Goal: Information Seeking & Learning: Find specific fact

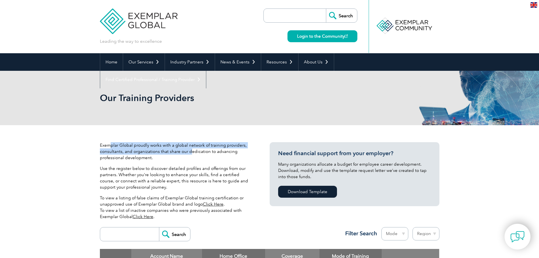
drag, startPoint x: 109, startPoint y: 144, endPoint x: 188, endPoint y: 149, distance: 79.9
click at [188, 149] on p "Exemplar Global proudly works with a global network of training providers, cons…" at bounding box center [176, 151] width 153 height 19
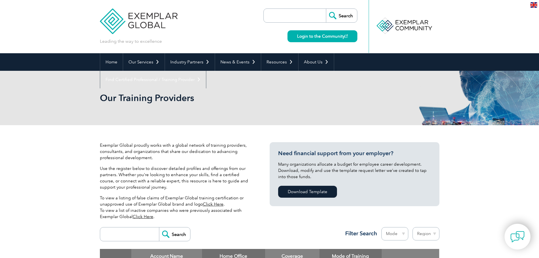
click at [154, 162] on div "Exemplar Global proudly works with a global network of training providers, cons…" at bounding box center [176, 183] width 153 height 82
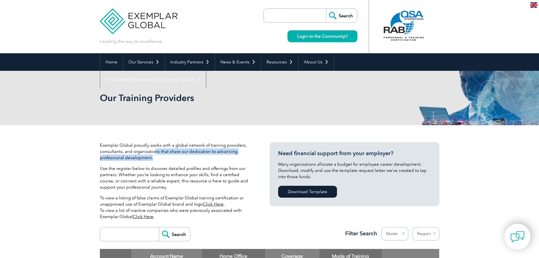
drag, startPoint x: 154, startPoint y: 153, endPoint x: 195, endPoint y: 156, distance: 41.1
click at [195, 156] on p "Exemplar Global proudly works with a global network of training providers, cons…" at bounding box center [176, 151] width 153 height 19
click at [192, 158] on p "Exemplar Global proudly works with a global network of training providers, cons…" at bounding box center [176, 151] width 153 height 19
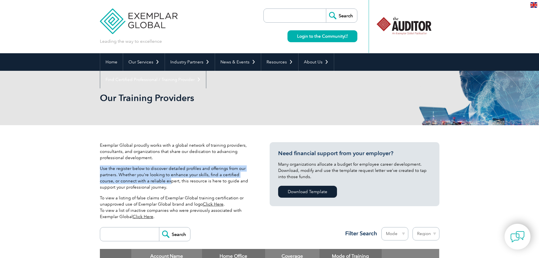
drag, startPoint x: 100, startPoint y: 169, endPoint x: 154, endPoint y: 180, distance: 55.5
click at [154, 180] on p "Use the register below to discover detailed profiles and offerings from our par…" at bounding box center [176, 177] width 153 height 25
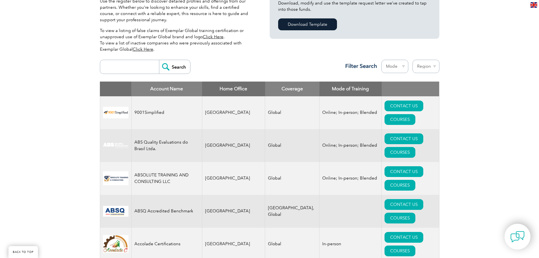
scroll to position [170, 0]
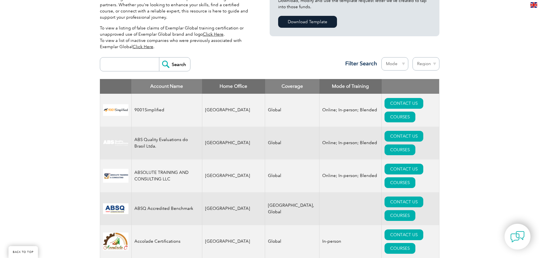
click at [113, 68] on input "search" at bounding box center [131, 64] width 56 height 14
type input "iqc"
click at [159, 57] on input "Search" at bounding box center [174, 64] width 31 height 14
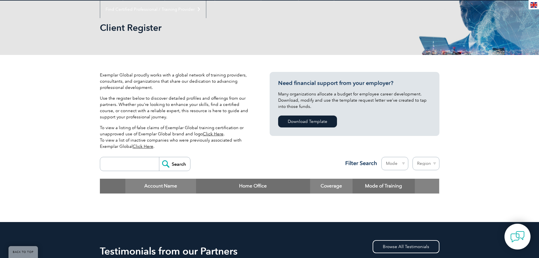
scroll to position [85, 0]
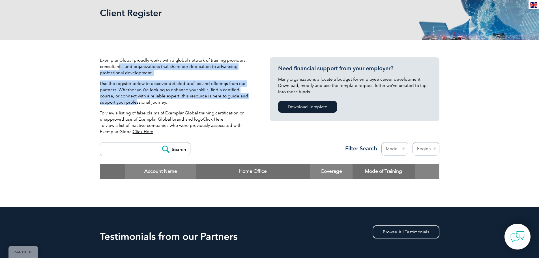
drag, startPoint x: 118, startPoint y: 64, endPoint x: 120, endPoint y: 102, distance: 37.1
click at [120, 102] on div "Exemplar Global proudly works with a global network of training providers, cons…" at bounding box center [176, 98] width 153 height 82
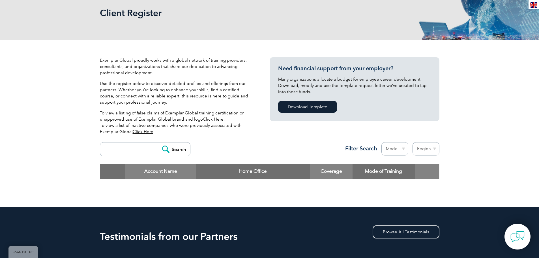
click at [80, 130] on div "Exemplar Global proudly works with a global network of training providers, cons…" at bounding box center [269, 123] width 539 height 167
click at [114, 147] on input "search" at bounding box center [131, 149] width 56 height 14
type input "irish"
click at [159, 142] on input "Search" at bounding box center [174, 149] width 31 height 14
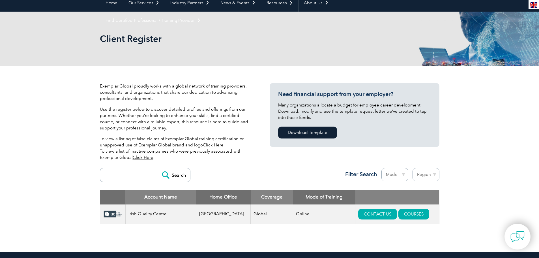
scroll to position [113, 0]
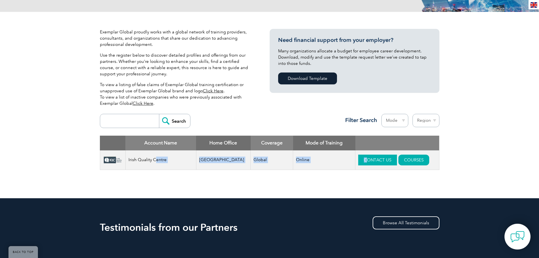
drag, startPoint x: 157, startPoint y: 159, endPoint x: 357, endPoint y: 162, distance: 199.7
click at [357, 162] on tr "Irish Quality Centre Ireland Global Online CONTACT US COURSES" at bounding box center [269, 160] width 339 height 20
click at [305, 186] on div "Exemplar Global proudly works with a global network of training providers, cons…" at bounding box center [269, 105] width 339 height 186
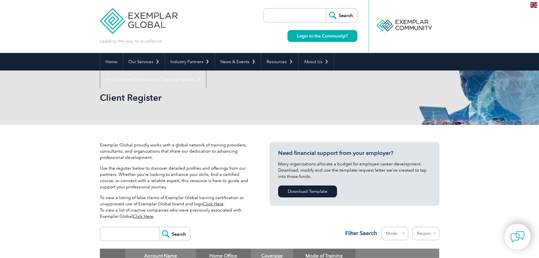
scroll to position [0, 0]
